Goal: Task Accomplishment & Management: Complete application form

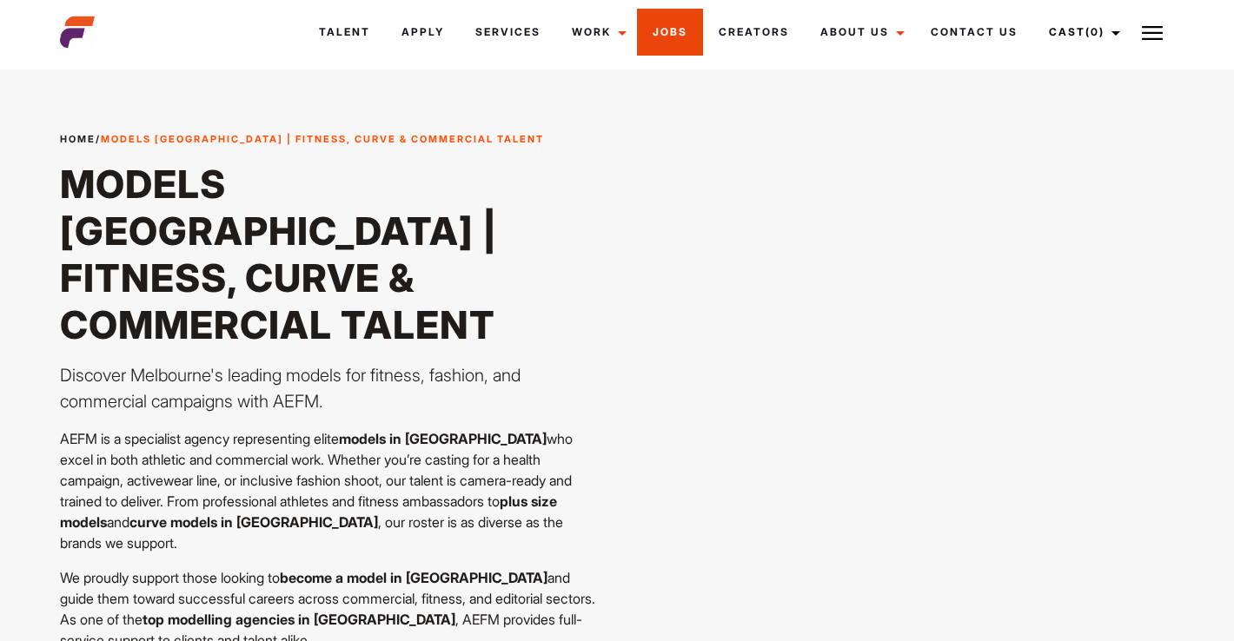
click at [661, 36] on link "Jobs" at bounding box center [670, 32] width 66 height 47
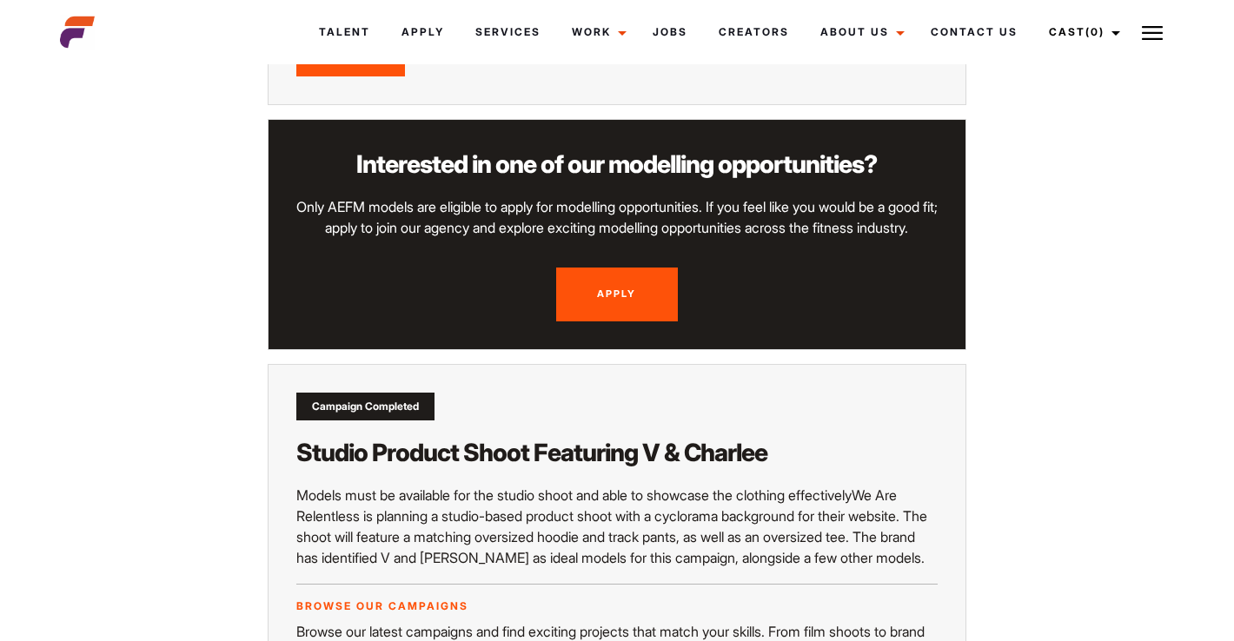
scroll to position [1747, 0]
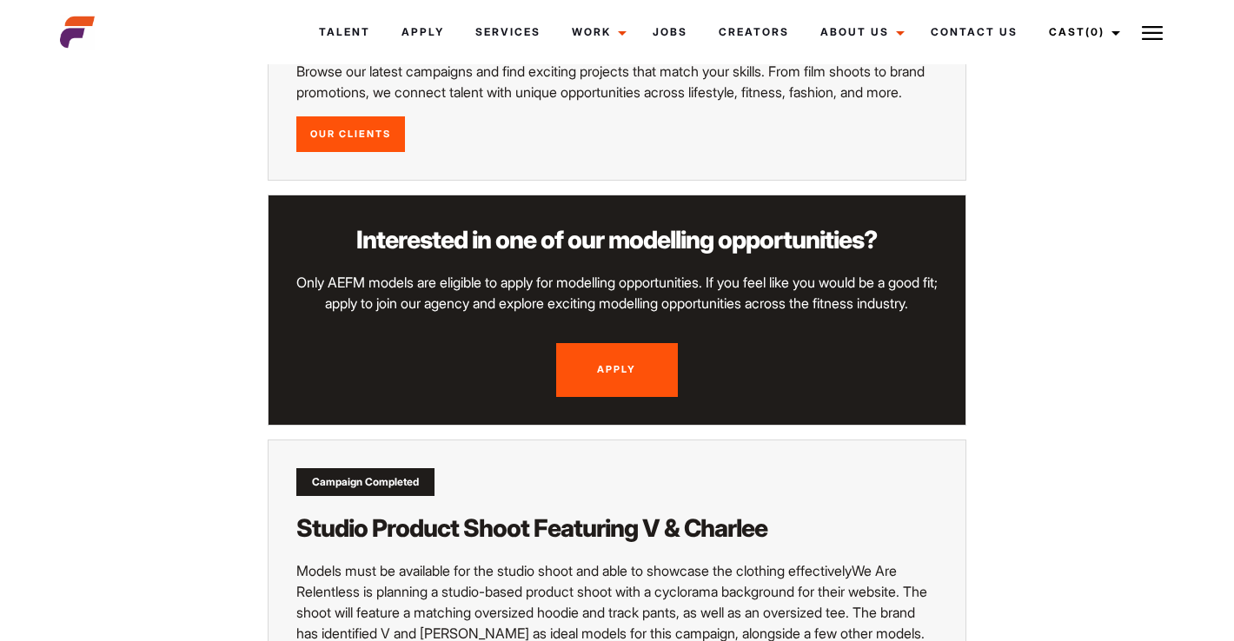
click at [622, 391] on link "Apply" at bounding box center [617, 370] width 122 height 54
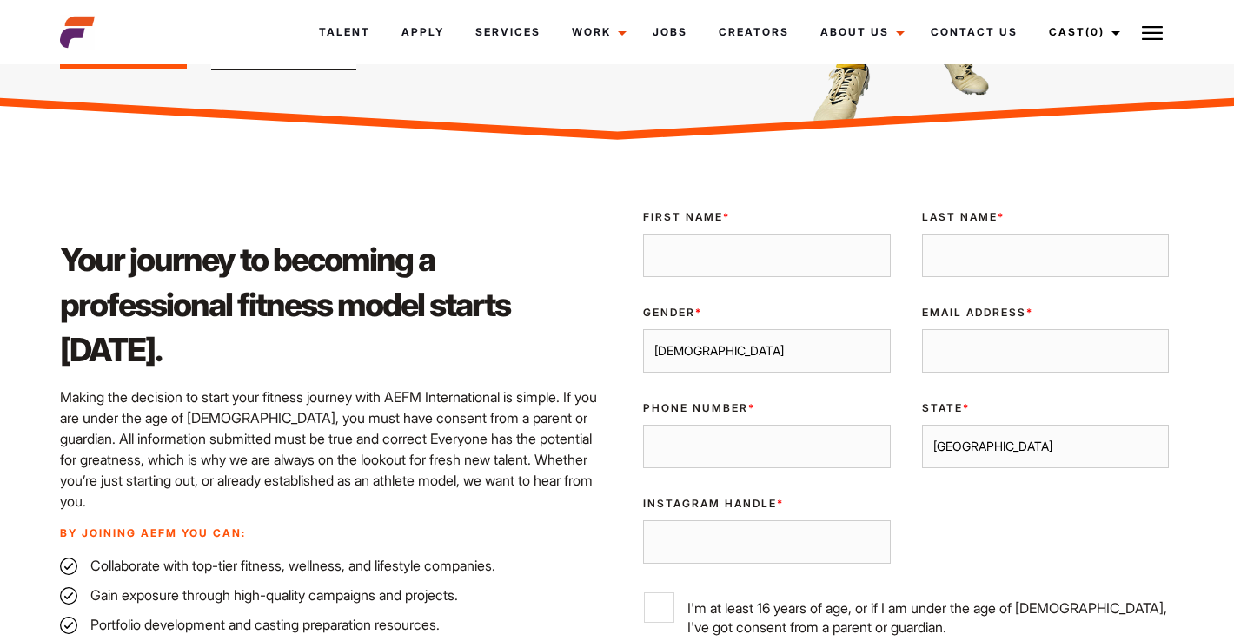
scroll to position [406, 0]
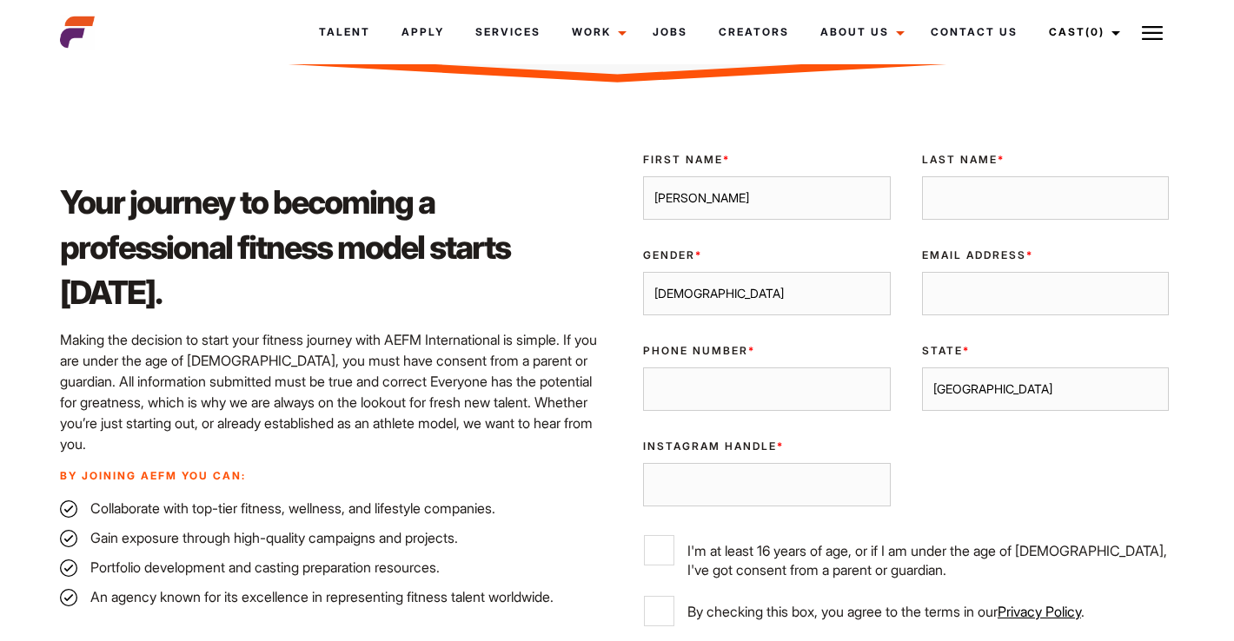
type input "Shivpriya"
type input "Pandit"
click at [738, 314] on div "Gender * Male Female" at bounding box center [767, 282] width 279 height 96
select select "female"
type input "Shivpria11@gmail.com"
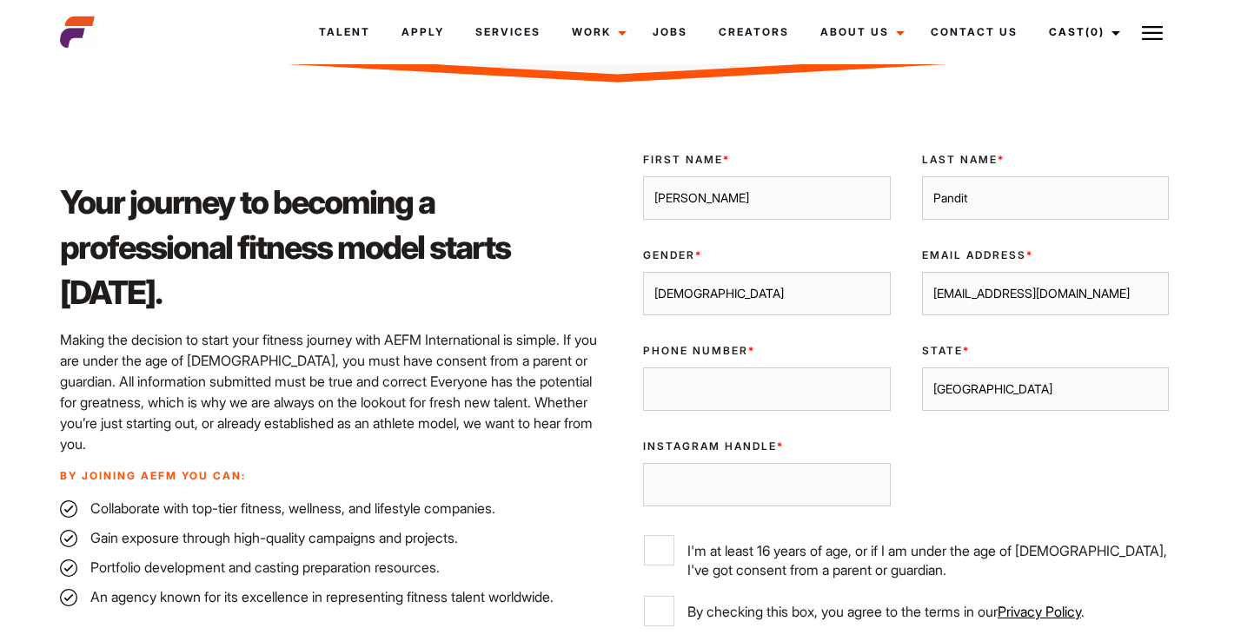
select select "[GEOGRAPHIC_DATA]"
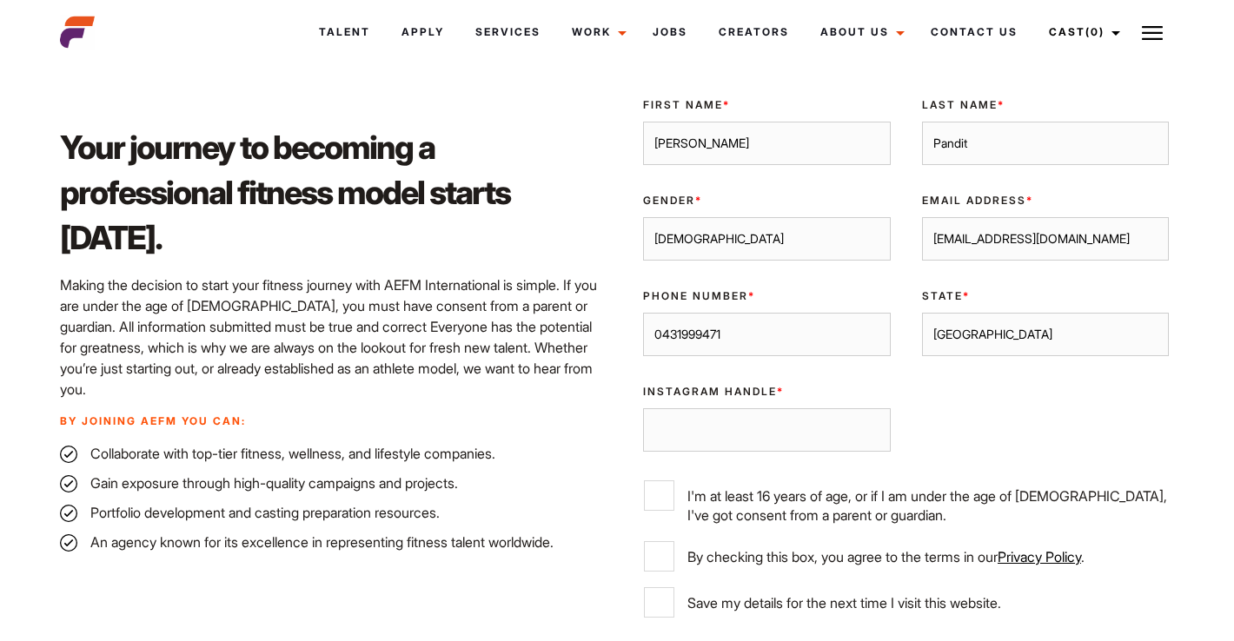
scroll to position [574, 0]
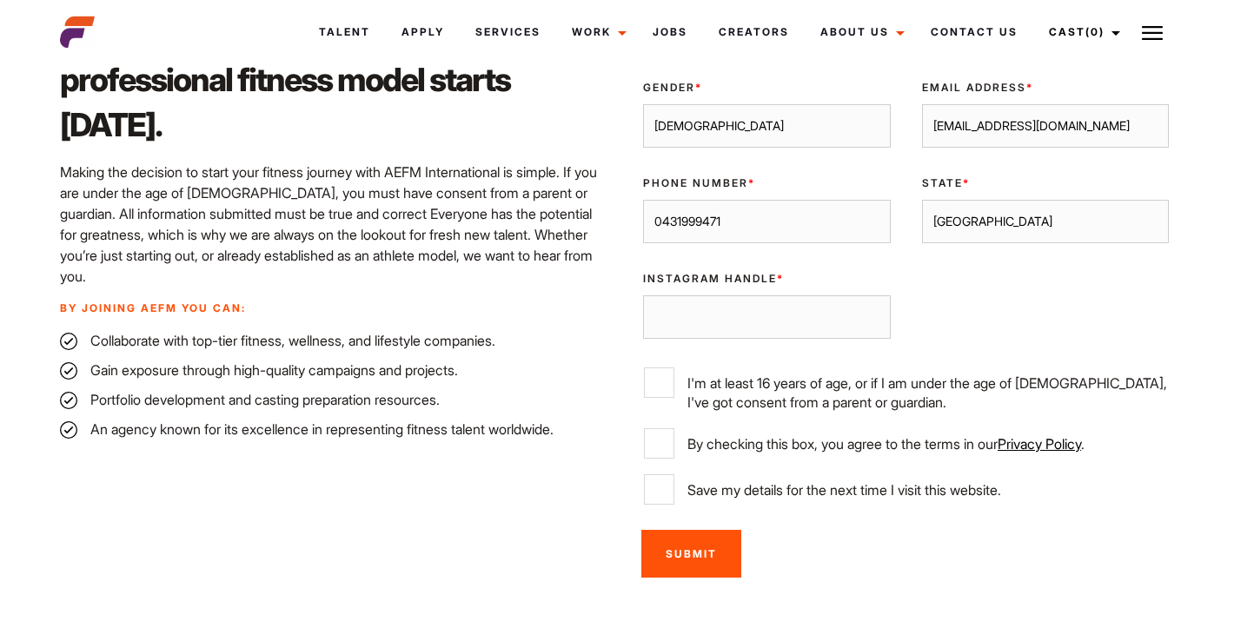
type input "0431999471"
paste input "https://www.instagram.com/shivpriya.111?utm_source=ig_web_button_share_sheet&ig…"
drag, startPoint x: 842, startPoint y: 319, endPoint x: 617, endPoint y: 319, distance: 225.1
click at [614, 316] on div "Your journey to becoming a professional fitness model starts today. Making the …" at bounding box center [617, 279] width 1135 height 618
type input "https://www.instagram.com/shivpriya.111?utm_source=ig_web_button_share_sheet&ig…"
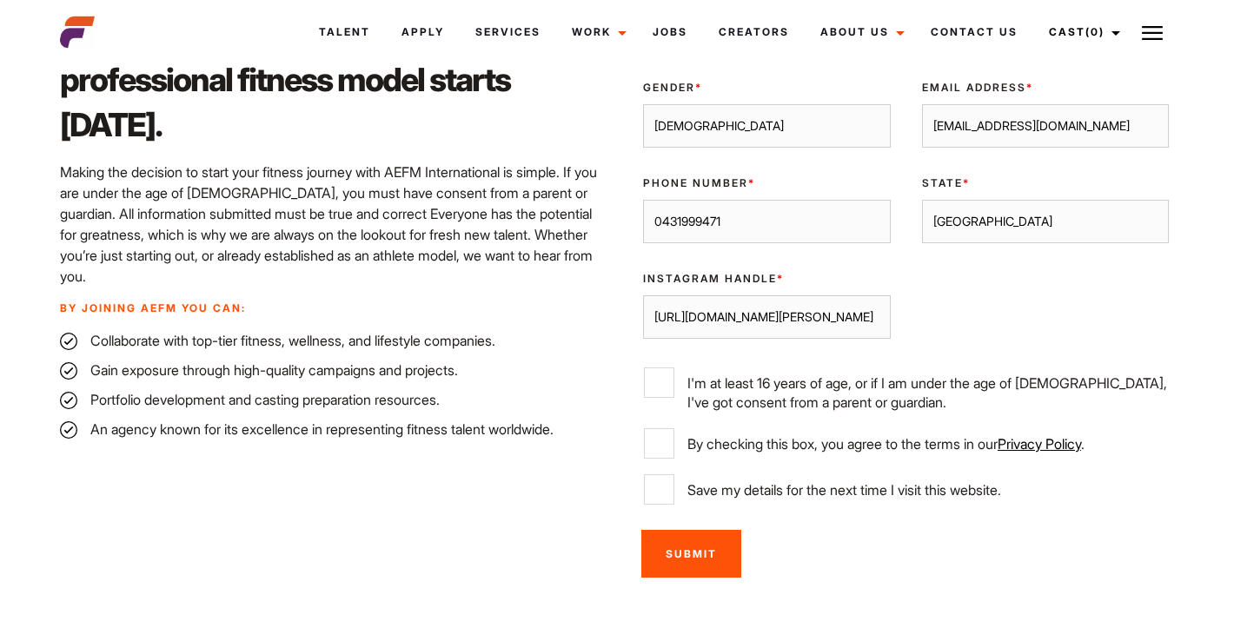
click at [983, 322] on div "Validate Email UUID First Name * Shivpriya Last Name * Pandit Gender * Male Fem…" at bounding box center [906, 244] width 557 height 549
click at [660, 389] on input "I'm at least 16 years of age, or if I am under the age of [DEMOGRAPHIC_DATA], I…" at bounding box center [659, 383] width 30 height 30
checkbox input "true"
click at [662, 446] on input "By checking this box, you agree to the terms in our Privacy Policy ." at bounding box center [659, 444] width 30 height 30
checkbox input "true"
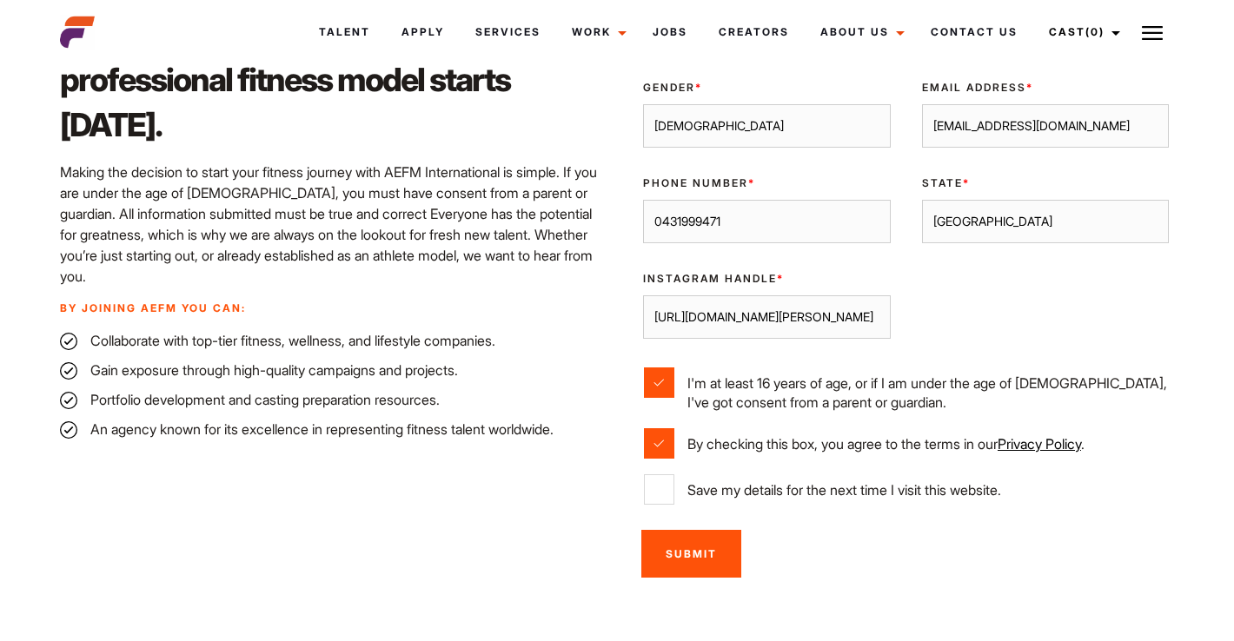
click at [655, 499] on input "Save my details for the next time I visit this website." at bounding box center [659, 490] width 30 height 30
checkbox input "true"
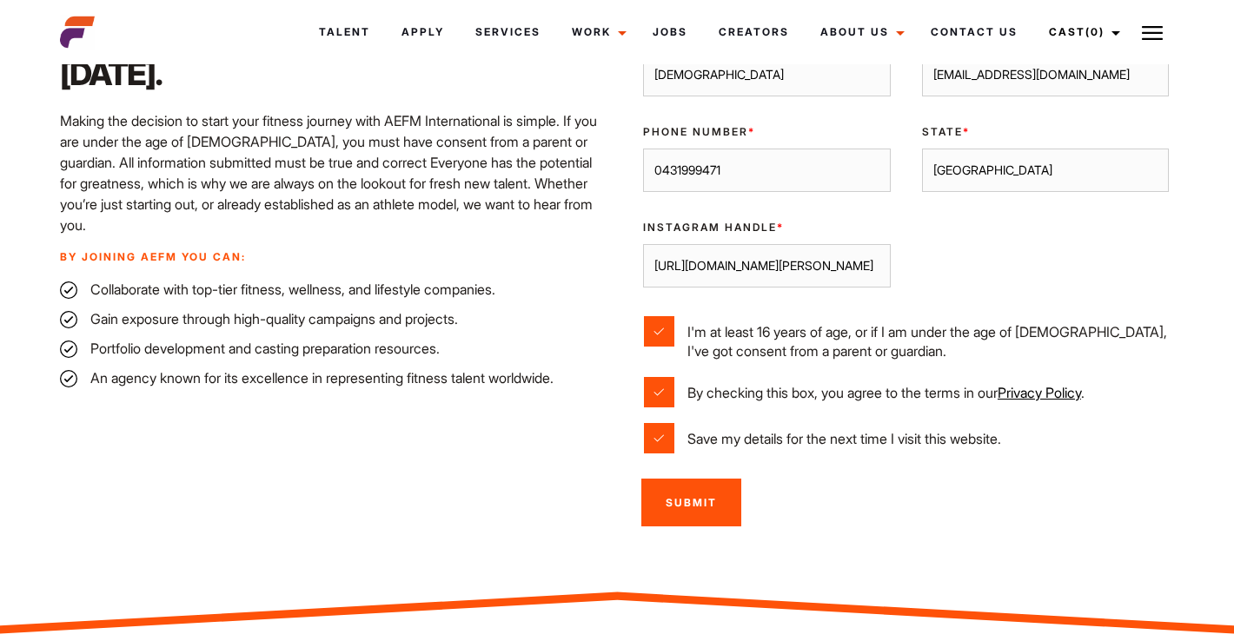
scroll to position [628, 0]
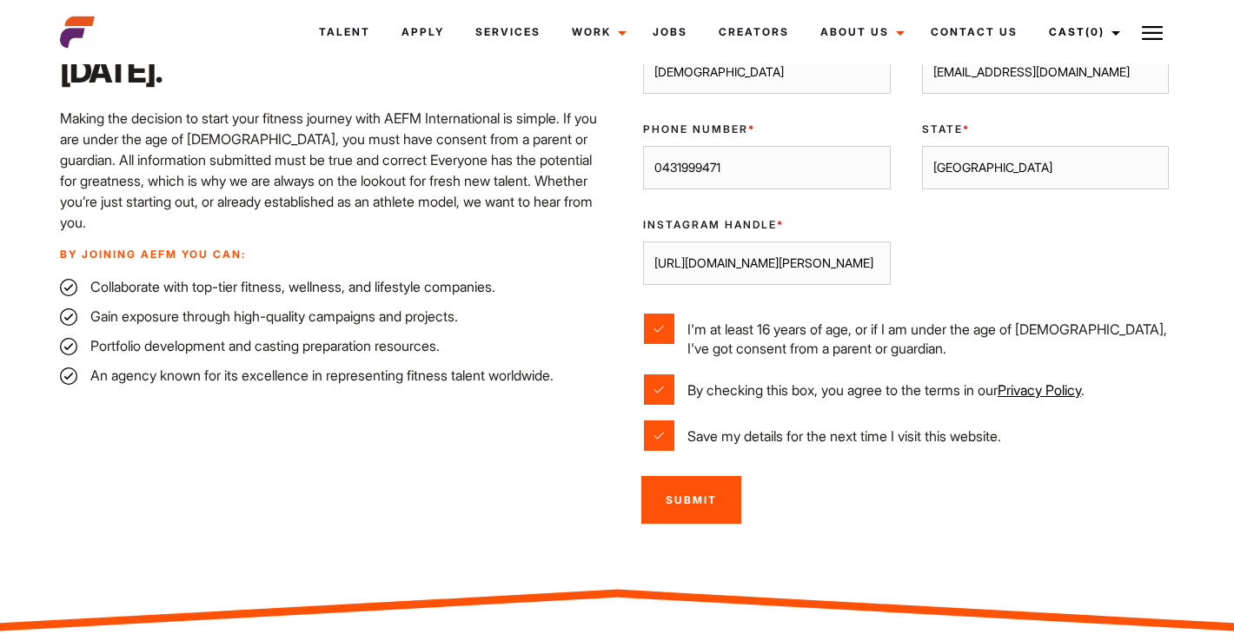
click at [697, 500] on input "Submit" at bounding box center [691, 500] width 100 height 48
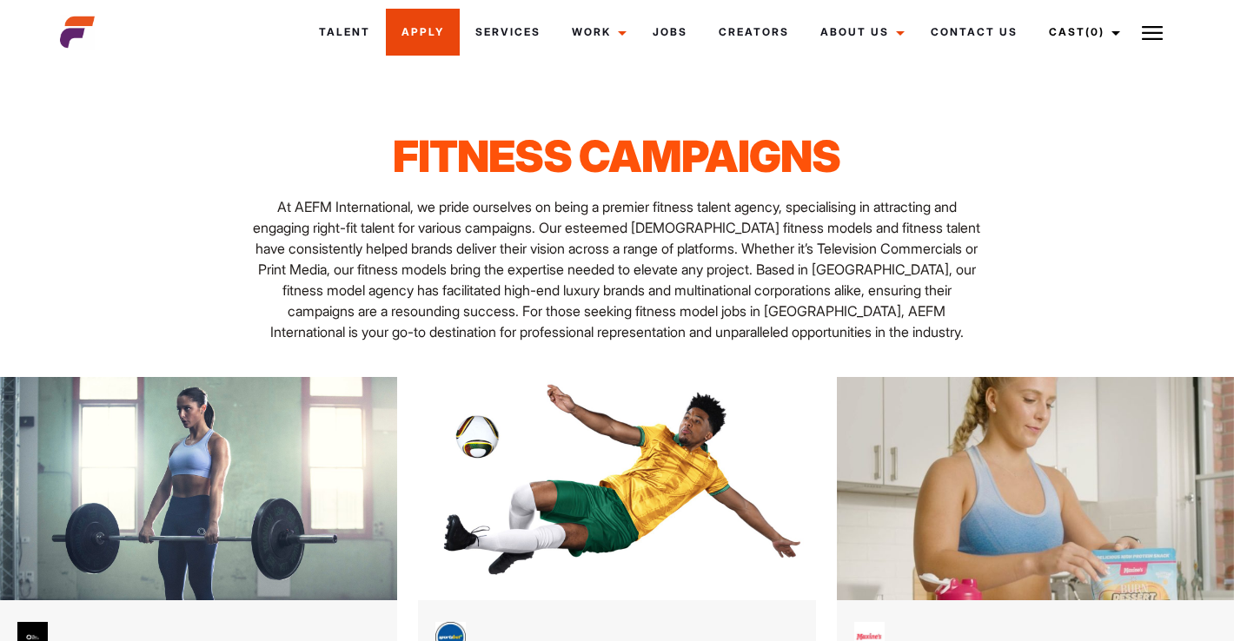
click at [433, 31] on link "Apply" at bounding box center [423, 32] width 74 height 47
